Goal: Information Seeking & Learning: Learn about a topic

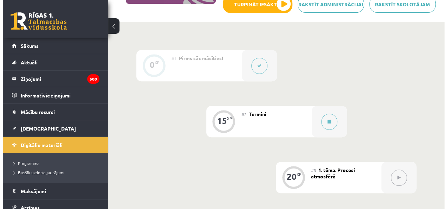
scroll to position [172, 0]
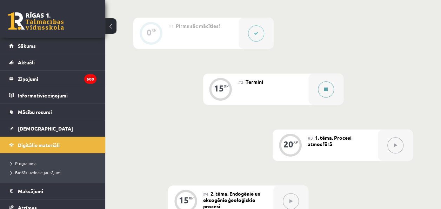
click at [332, 95] on div at bounding box center [326, 88] width 35 height 31
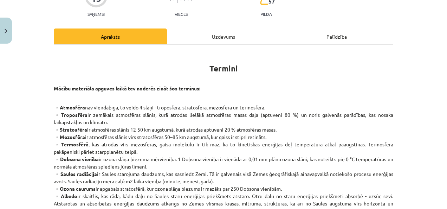
scroll to position [74, 0]
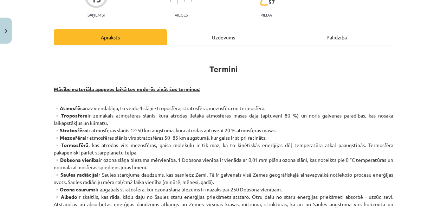
click at [218, 32] on div "Uzdevums" at bounding box center [223, 37] width 113 height 16
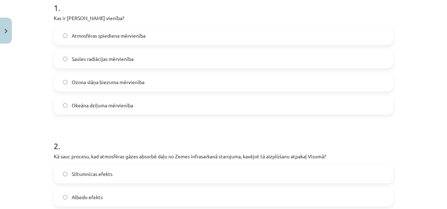
scroll to position [150, 0]
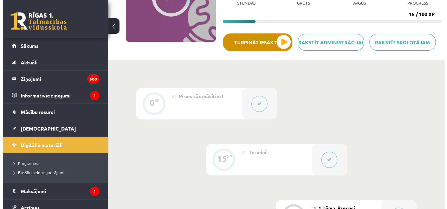
scroll to position [219, 0]
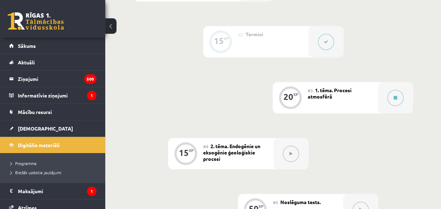
click at [316, 102] on div "#3 1. tēma. Procesi atmosfērā" at bounding box center [343, 97] width 70 height 31
click at [399, 102] on button at bounding box center [396, 98] width 16 height 16
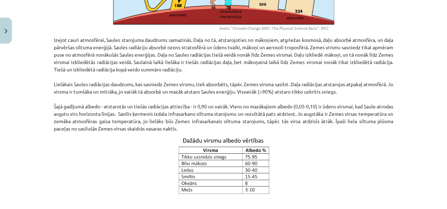
scroll to position [328, 0]
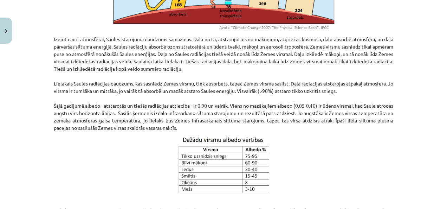
click at [348, 53] on p "Izejot cauri atmosfērai, Saules starojuma daudzums samazinās. Daļa no tā, atsta…" at bounding box center [223, 83] width 339 height 96
copy p "izkliedē"
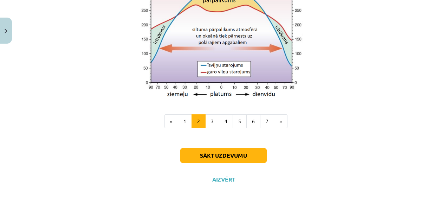
scroll to position [672, 0]
click at [210, 120] on button "3" at bounding box center [212, 121] width 14 height 14
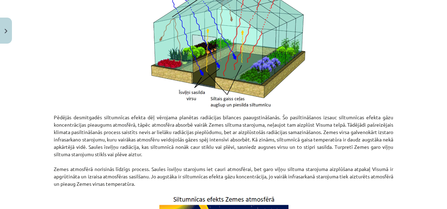
scroll to position [125, 0]
